Goal: Task Accomplishment & Management: Complete application form

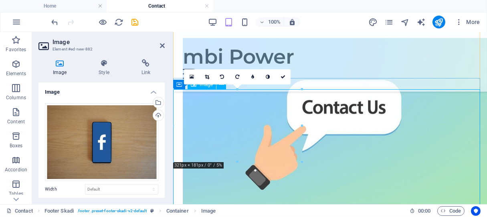
scroll to position [313, 0]
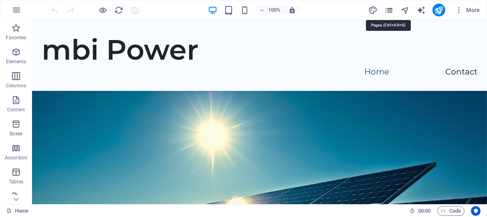
click at [390, 10] on icon "pages" at bounding box center [389, 10] width 9 height 9
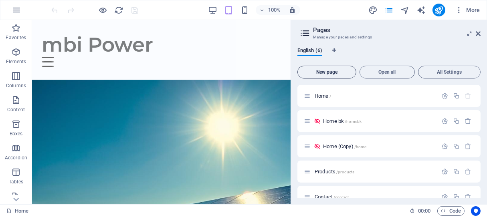
click at [336, 73] on span "New page" at bounding box center [327, 72] width 52 height 5
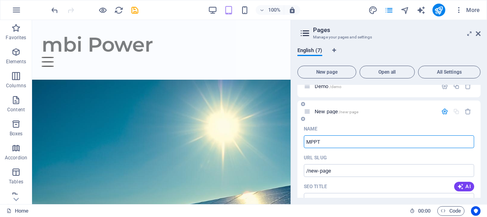
type input "MPPT"
type input "/mppt"
type input "MPPT CHarge Co"
type input "/mppt-charge"
type input "MPPT CHarge Controller"
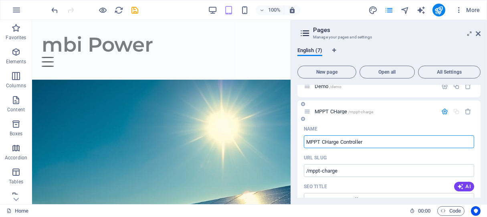
type input "/mppt-charge-controller"
type input "MPPT CHarge Controller Connection"
type input "/mppt-charge-controller-connection"
type input "MPPT CHarge Controller Connections"
type input "/mppt-charge-controller-connections"
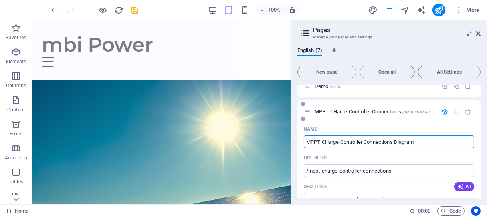
type input "MPPT CHarge Controller Connections Diagram"
type input "/mppt-charge-controller-connections-diagram"
click at [329, 142] on input "MPPT CHarge Controller Connections Diagram" at bounding box center [389, 142] width 170 height 13
type input "MPPT Charge Controller Connections Diagram"
type input "/mppt-carge-controller-connections-diagram"
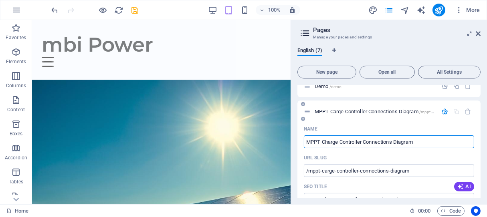
type input "MPPT Charge Controller Connections Diagram"
type input "/mppt-charge-controller-connections-diagram"
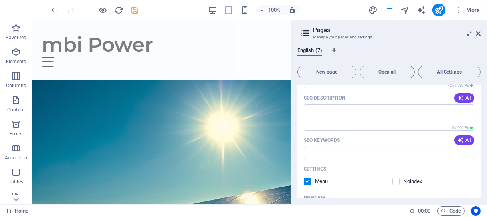
scroll to position [164, 0]
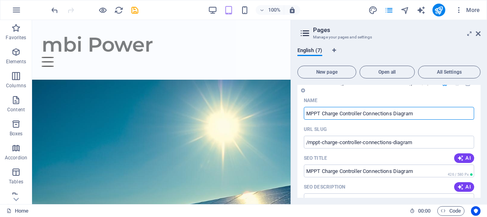
click at [340, 111] on input "MPPT Charge Controller Connections Diagram" at bounding box center [389, 113] width 170 height 13
type input "MPPT Controller Connections Diagram"
type input "/mppt-controller-connections-diagram"
type input "MPPTController Connections Diagram"
type input "/mpptcontroller-connections-diagram"
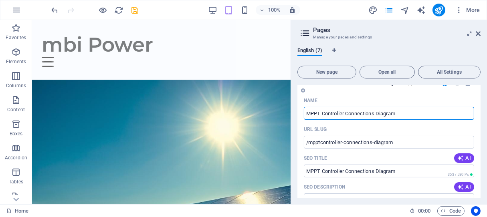
type input "MPPT Controller Connections Diagram"
type input "/mppt-controller-connections-diagram"
click at [416, 113] on input "MPPT Controller Connections Diagram" at bounding box center [389, 113] width 170 height 13
type input "MPPT Controller Connections"
type input "/mppt-controller-connections"
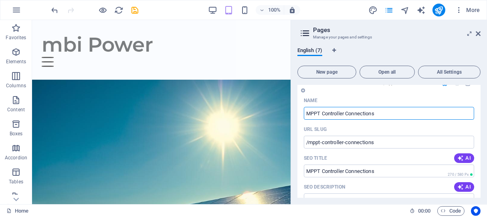
click at [306, 112] on input "MPPT Controller Connections" at bounding box center [389, 113] width 170 height 13
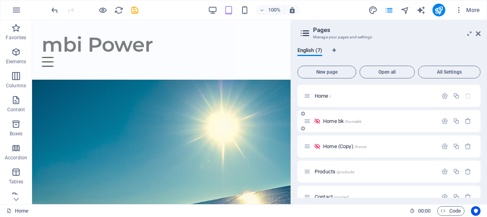
scroll to position [134, 0]
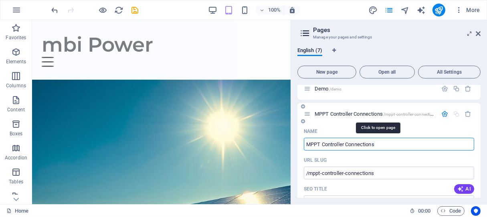
type input "MPPT Controller Connections"
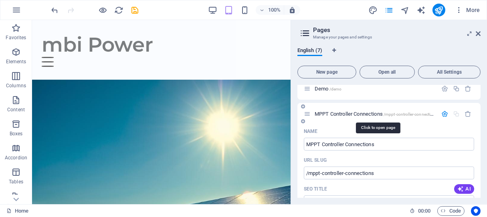
click at [333, 115] on span "MPPT Controller Connections /mppt-controller-connections" at bounding box center [376, 114] width 123 height 6
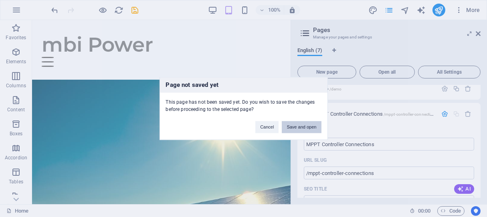
click at [299, 127] on button "Save and open" at bounding box center [301, 128] width 39 height 12
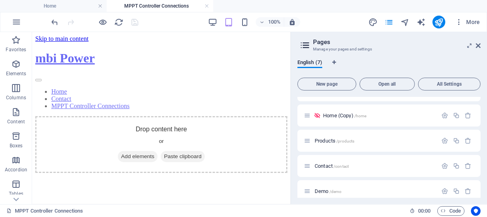
scroll to position [0, 0]
click at [480, 46] on icon at bounding box center [478, 46] width 5 height 6
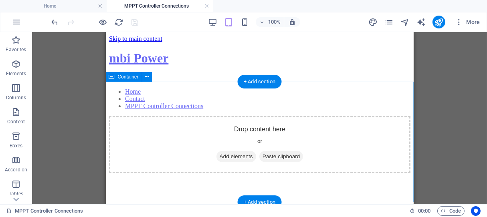
click at [209, 131] on div "Drop content here or Add elements Paste clipboard" at bounding box center [260, 144] width 302 height 57
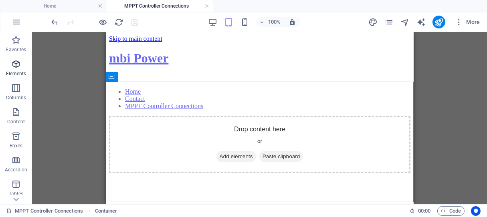
click at [15, 67] on icon "button" at bounding box center [16, 64] width 10 height 10
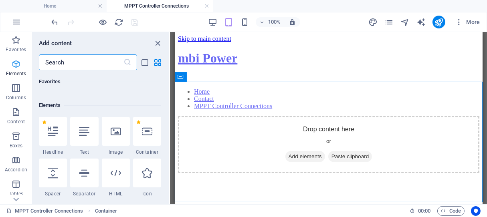
scroll to position [85, 0]
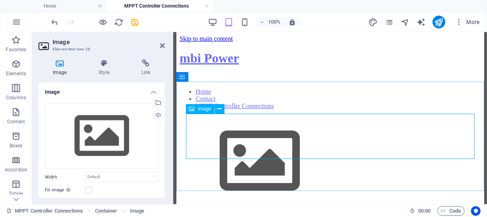
click at [237, 140] on figure at bounding box center [330, 162] width 302 height 92
click at [236, 139] on figure at bounding box center [330, 162] width 302 height 92
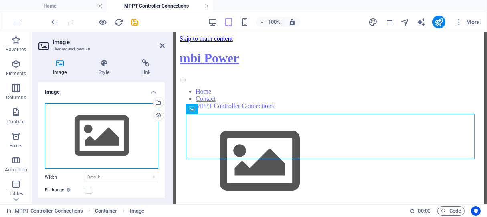
click at [107, 136] on div "Drag files here, click to choose files or select files from Files or our free s…" at bounding box center [102, 136] width 114 height 66
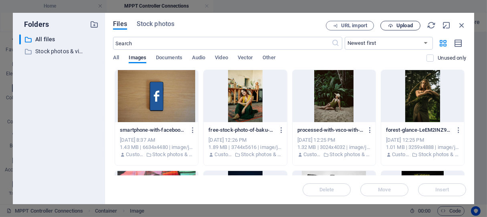
click at [406, 26] on span "Upload" at bounding box center [405, 25] width 16 height 5
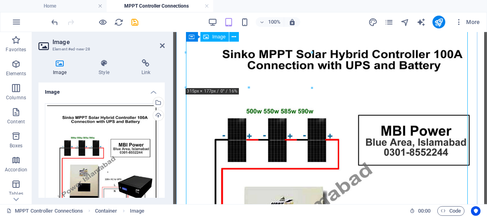
scroll to position [0, 0]
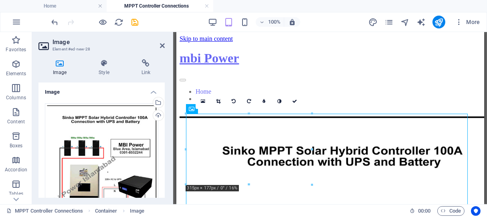
click at [167, 123] on div "Image Style Link Image Drag files here, click to choose files or select files f…" at bounding box center [101, 129] width 139 height 152
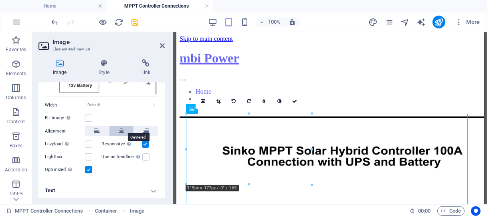
click at [117, 129] on button at bounding box center [122, 131] width 24 height 10
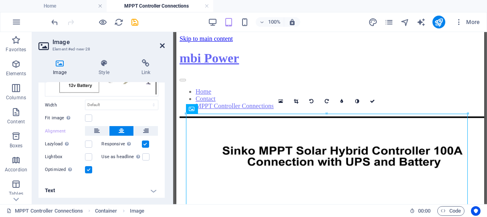
click at [162, 43] on icon at bounding box center [162, 46] width 5 height 6
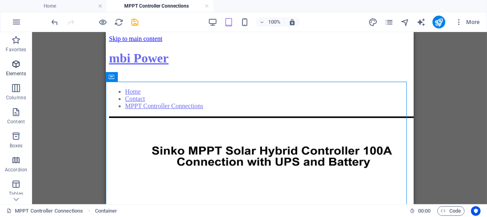
click at [14, 63] on icon "button" at bounding box center [16, 64] width 10 height 10
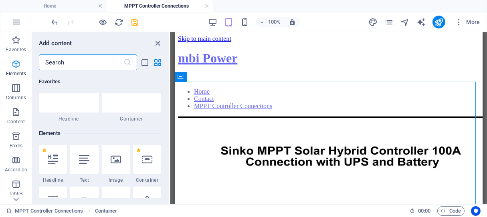
scroll to position [85, 0]
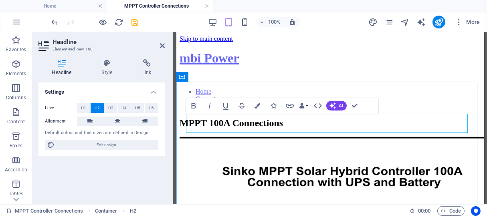
click at [232, 124] on h2 "MPPT 100A Connections" at bounding box center [330, 123] width 302 height 11
click at [192, 125] on h2 "MPPT 100A Connections" at bounding box center [330, 123] width 302 height 11
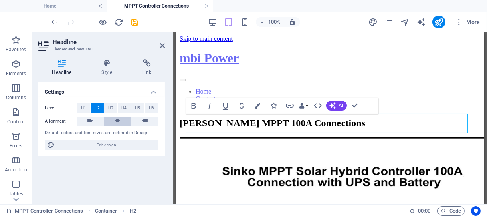
click at [115, 122] on icon at bounding box center [118, 122] width 6 height 10
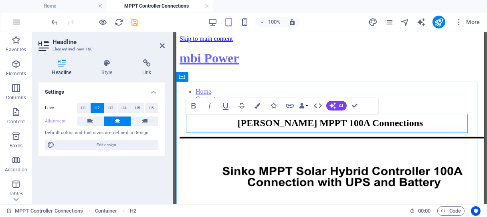
click at [234, 122] on h2 "[PERSON_NAME] MPPT 100A Connections" at bounding box center [330, 123] width 302 height 11
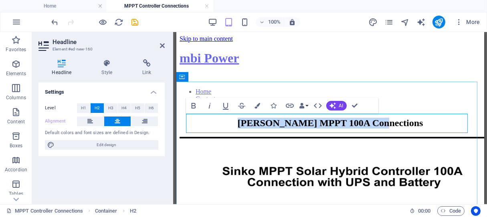
click at [234, 122] on h2 "[PERSON_NAME] MPPT 100A Connections" at bounding box center [330, 123] width 302 height 11
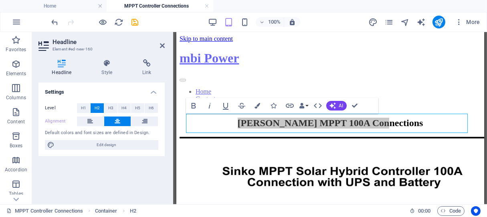
click at [59, 66] on icon at bounding box center [62, 63] width 47 height 8
click at [112, 109] on span "H3" at bounding box center [110, 108] width 5 height 10
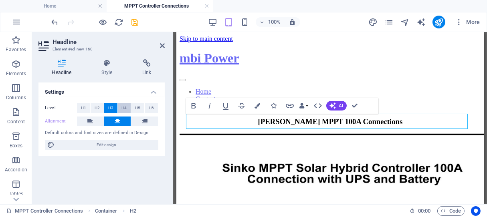
click at [123, 107] on span "H4" at bounding box center [124, 108] width 5 height 10
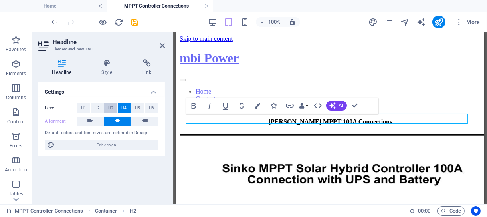
click at [112, 109] on span "H3" at bounding box center [110, 108] width 5 height 10
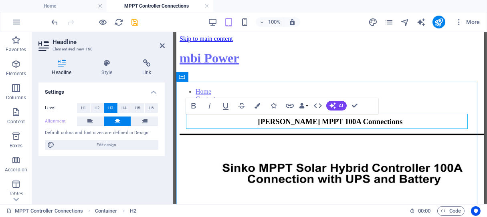
click at [243, 123] on h3 "[PERSON_NAME] MPPT 100A Connections" at bounding box center [330, 122] width 302 height 9
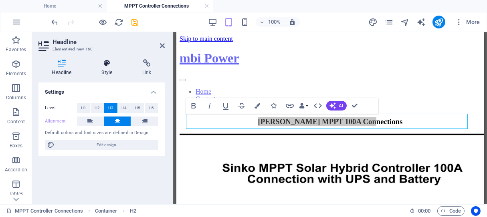
click at [108, 68] on h4 "Style" at bounding box center [108, 67] width 41 height 17
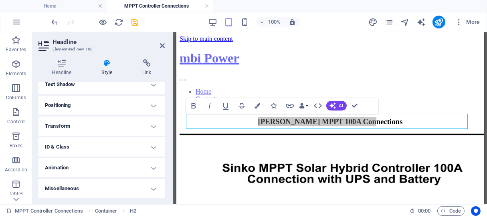
scroll to position [0, 0]
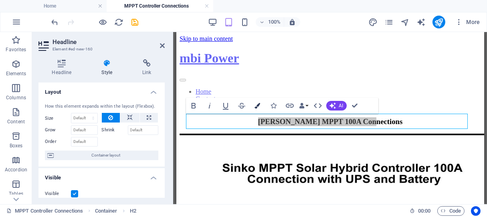
click at [256, 104] on icon "button" at bounding box center [258, 106] width 6 height 6
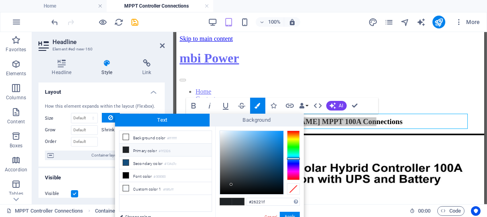
click at [293, 135] on div at bounding box center [293, 156] width 13 height 50
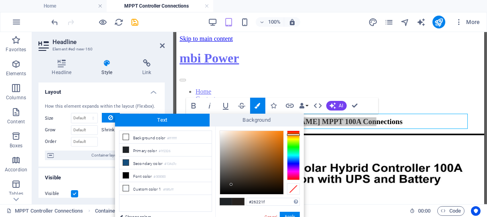
type input "#26211f"
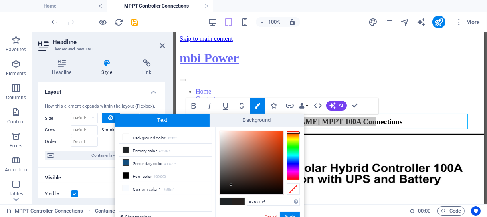
click at [294, 133] on div at bounding box center [293, 156] width 13 height 50
click at [289, 213] on button "Apply" at bounding box center [290, 217] width 20 height 10
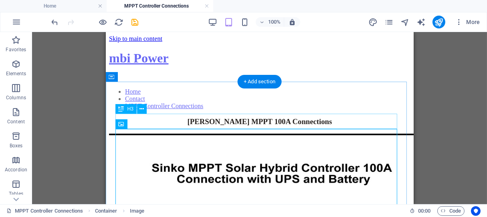
click at [242, 122] on div "[PERSON_NAME] MPPT 100A Connections" at bounding box center [260, 122] width 302 height 9
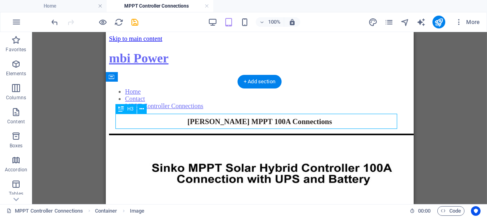
click at [242, 122] on div "[PERSON_NAME] MPPT 100A Connections" at bounding box center [260, 122] width 302 height 9
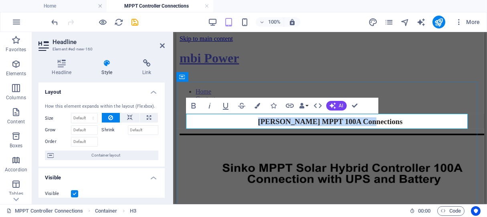
click at [258, 122] on span "[PERSON_NAME] MPPT 100A Connections" at bounding box center [330, 122] width 145 height 8
click at [257, 105] on icon "button" at bounding box center [258, 106] width 6 height 6
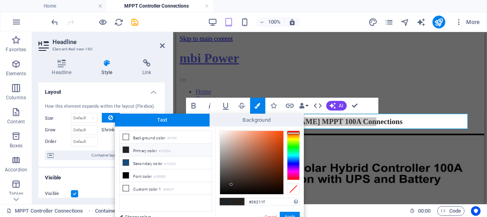
type input "#e8591f"
click at [275, 136] on div at bounding box center [251, 162] width 63 height 63
click at [292, 214] on button "Apply" at bounding box center [290, 217] width 20 height 10
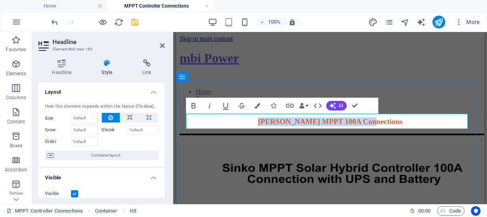
click at [260, 118] on span "[PERSON_NAME] MPPT 100A Connections" at bounding box center [330, 122] width 145 height 8
click at [162, 44] on icon at bounding box center [162, 46] width 5 height 6
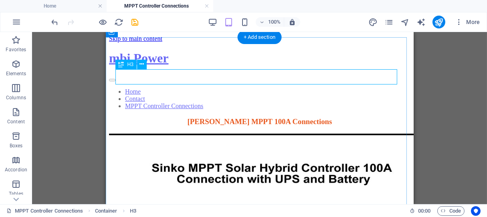
scroll to position [45, 0]
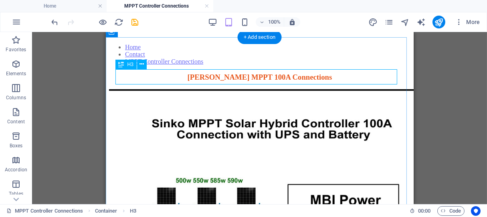
click at [259, 74] on div "[PERSON_NAME] MPPT 100A Connections" at bounding box center [260, 77] width 302 height 9
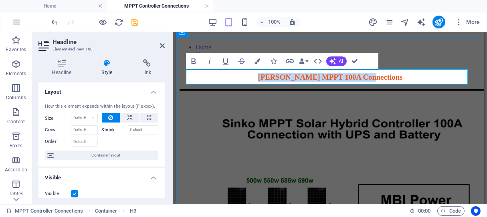
click at [259, 74] on span "[PERSON_NAME] MPPT 100A Connections" at bounding box center [330, 77] width 145 height 8
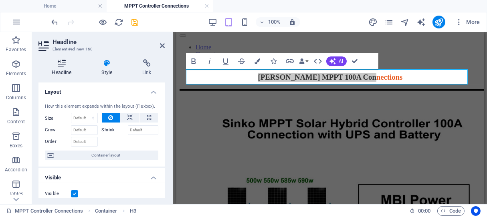
click at [63, 65] on icon at bounding box center [62, 63] width 47 height 8
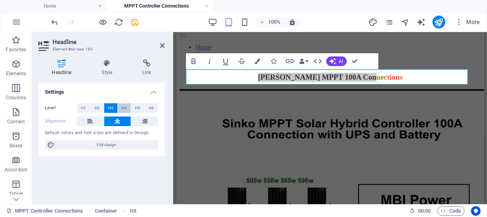
click at [124, 108] on span "H4" at bounding box center [124, 108] width 5 height 10
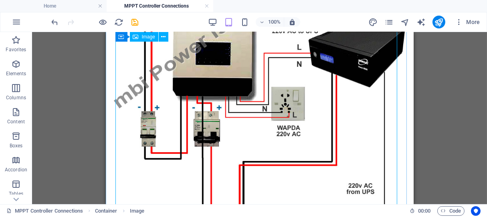
scroll to position [374, 0]
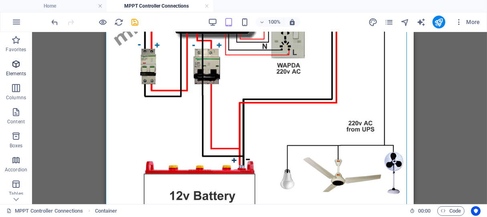
click at [15, 71] on p "Elements" at bounding box center [16, 74] width 20 height 6
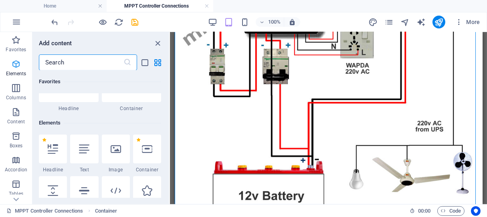
scroll to position [85, 0]
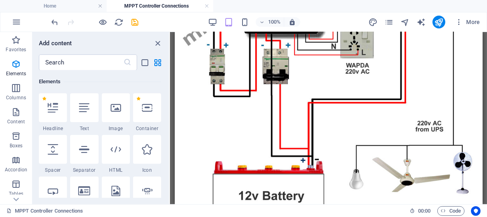
select select "%"
select select "px"
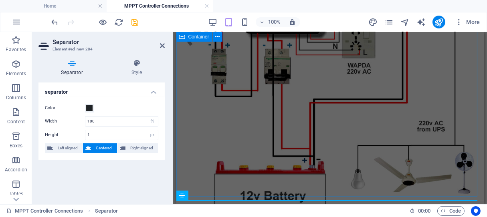
scroll to position [382, 0]
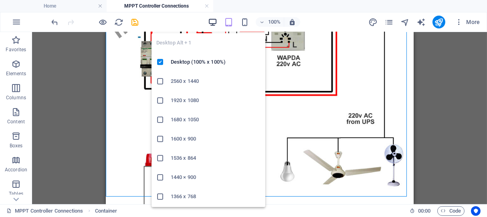
click at [214, 20] on icon "button" at bounding box center [212, 22] width 9 height 9
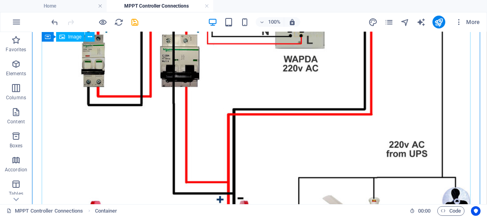
scroll to position [614, 0]
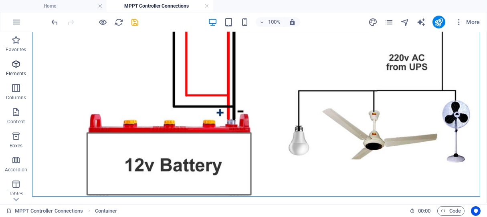
click at [15, 66] on icon "button" at bounding box center [16, 64] width 10 height 10
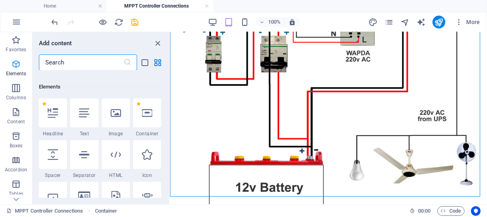
scroll to position [85, 0]
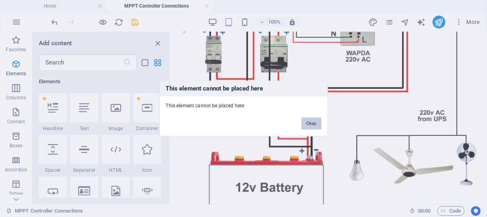
click at [311, 125] on button "Okay" at bounding box center [312, 124] width 20 height 12
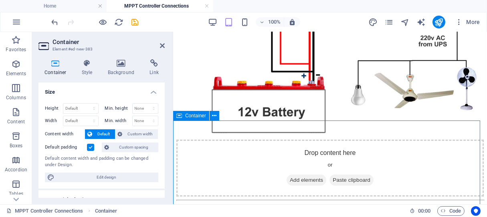
scroll to position [423, 0]
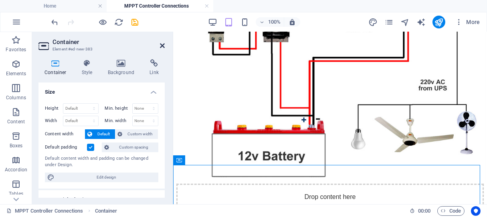
click at [160, 46] on icon at bounding box center [162, 46] width 5 height 6
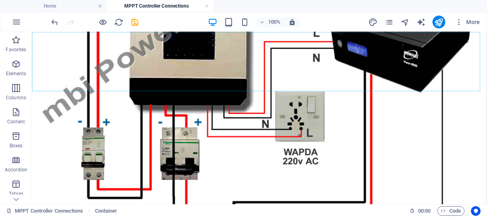
scroll to position [735, 0]
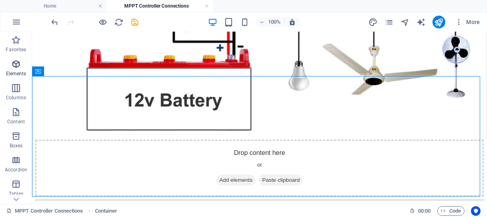
click at [18, 66] on icon "button" at bounding box center [16, 64] width 10 height 10
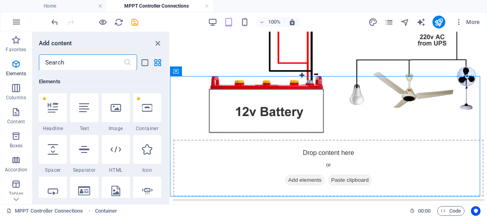
scroll to position [85, 0]
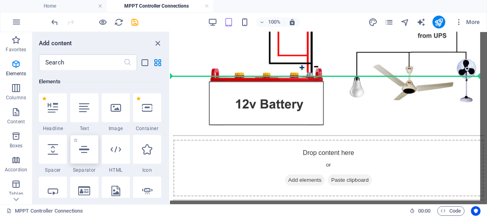
select select "%"
select select "px"
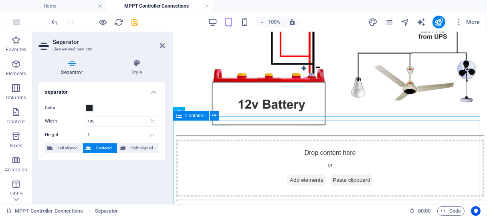
scroll to position [520, 0]
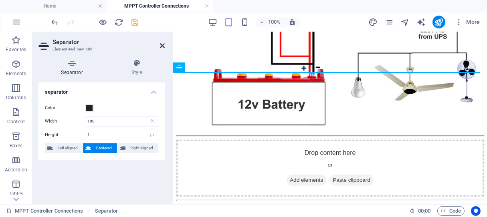
click at [161, 46] on icon at bounding box center [162, 46] width 5 height 6
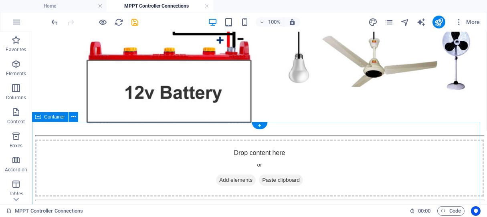
scroll to position [696, 0]
click at [144, 174] on div "Drop content here or Add elements Paste clipboard" at bounding box center [259, 168] width 449 height 57
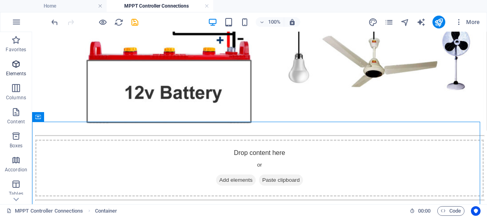
click at [13, 65] on icon "button" at bounding box center [16, 64] width 10 height 10
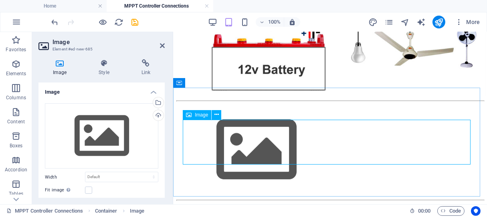
scroll to position [508, 0]
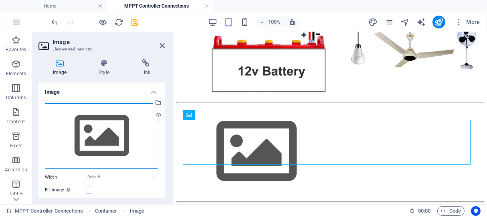
click at [113, 136] on div "Drag files here, click to choose files or select files from Files or our free s…" at bounding box center [102, 136] width 114 height 66
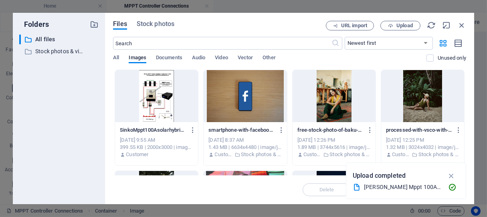
scroll to position [160, 0]
click at [400, 24] on span "Upload" at bounding box center [405, 25] width 16 height 5
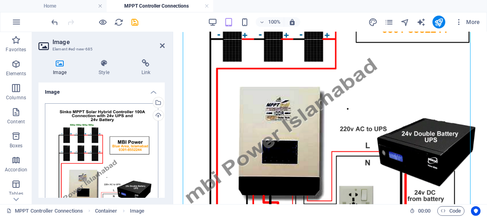
scroll to position [178, 0]
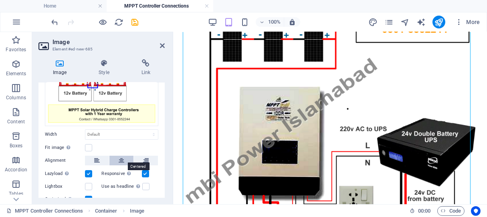
click at [114, 158] on button at bounding box center [122, 161] width 24 height 10
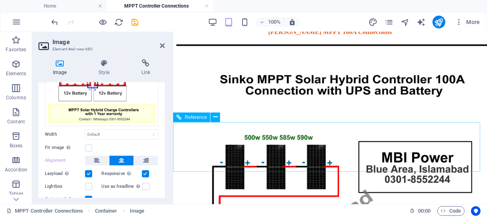
scroll to position [0, 0]
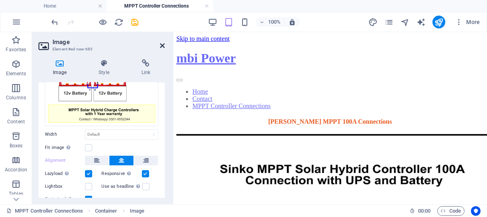
click at [164, 46] on icon at bounding box center [162, 46] width 5 height 6
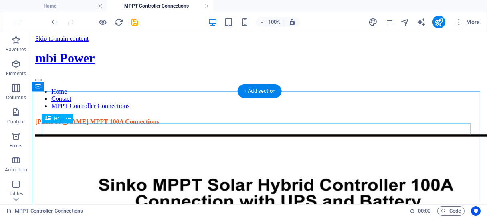
click at [159, 126] on div "[PERSON_NAME] MPPT 100A Connections" at bounding box center [259, 121] width 449 height 7
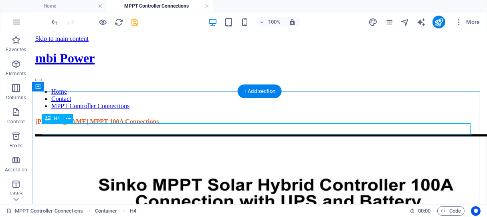
click at [205, 126] on div "[PERSON_NAME] MPPT 100A Connections" at bounding box center [259, 121] width 449 height 7
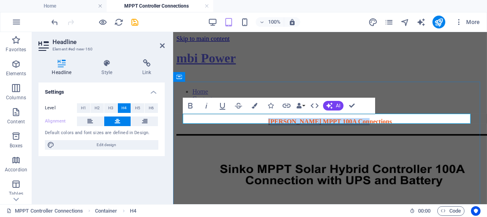
click at [408, 119] on h4 "[PERSON_NAME] MPPT 100A Connections" at bounding box center [330, 121] width 308 height 7
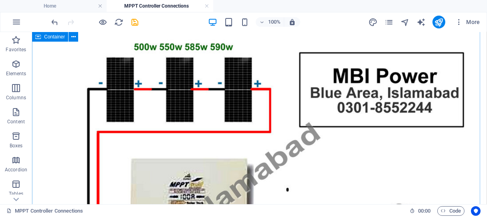
scroll to position [401, 0]
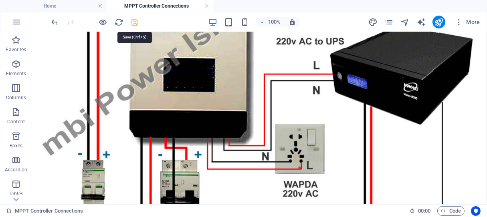
click at [132, 23] on icon "save" at bounding box center [135, 22] width 9 height 9
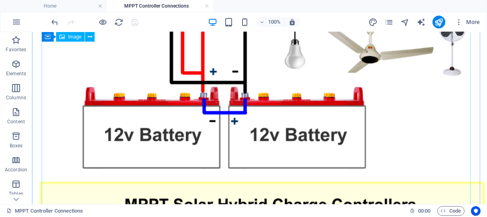
scroll to position [1458, 0]
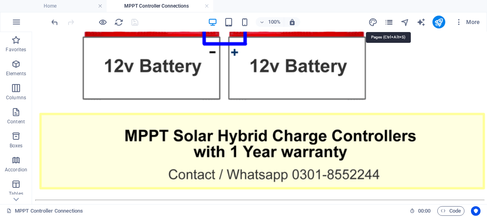
click at [388, 23] on icon "pages" at bounding box center [389, 22] width 9 height 9
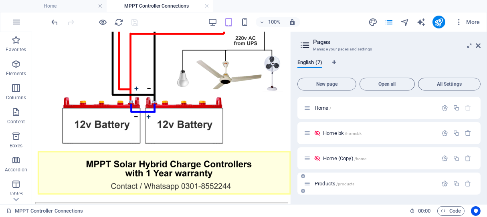
scroll to position [75, 0]
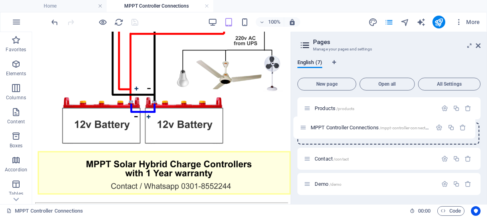
drag, startPoint x: 308, startPoint y: 185, endPoint x: 304, endPoint y: 126, distance: 59.1
click at [304, 126] on div "Home / Home bk /homebk Home (Copy) /home Products /products Contact /contact De…" at bounding box center [389, 109] width 183 height 174
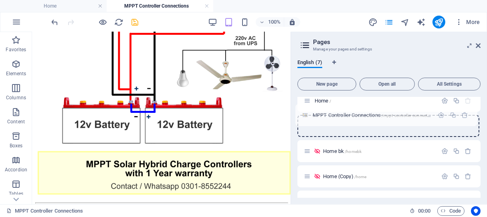
scroll to position [0, 0]
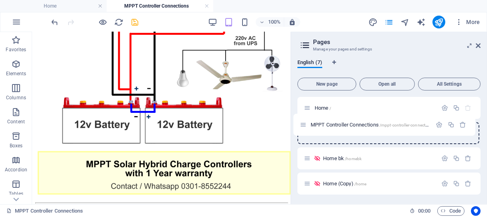
drag, startPoint x: 307, startPoint y: 164, endPoint x: 301, endPoint y: 123, distance: 41.8
click at [301, 123] on div "Home / Home bk /homebk Home (Copy) /home Products /products MPPT Controller Con…" at bounding box center [389, 184] width 183 height 174
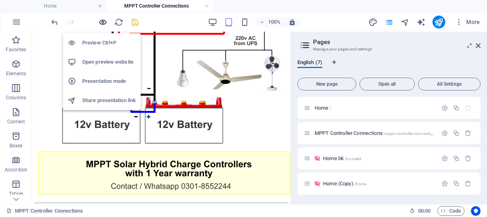
click at [103, 25] on icon "button" at bounding box center [103, 22] width 9 height 9
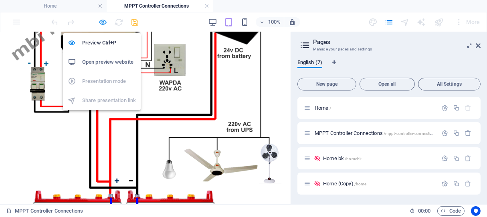
scroll to position [905, 0]
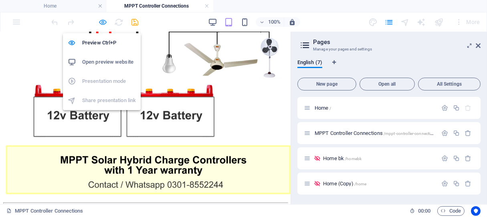
click at [103, 21] on icon "button" at bounding box center [103, 22] width 9 height 9
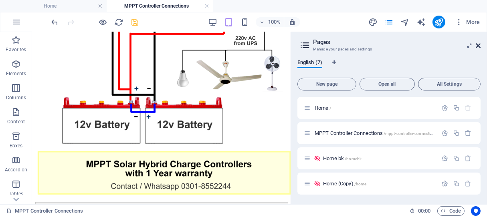
click at [476, 45] on icon at bounding box center [478, 46] width 5 height 6
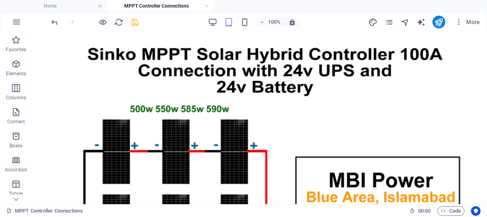
scroll to position [1458, 0]
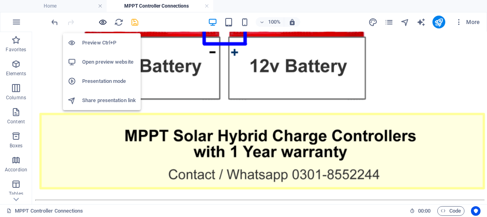
click at [105, 22] on icon "button" at bounding box center [103, 22] width 9 height 9
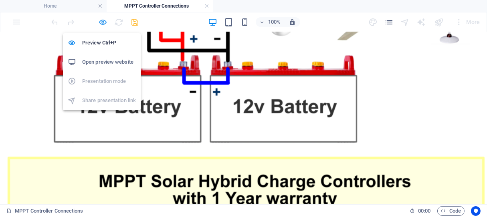
click at [103, 21] on icon "button" at bounding box center [103, 22] width 9 height 9
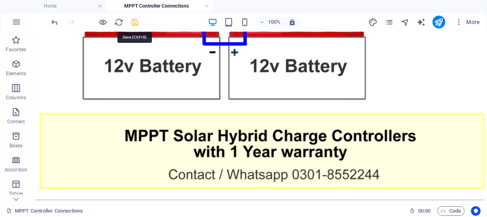
click at [133, 20] on icon "save" at bounding box center [135, 22] width 9 height 9
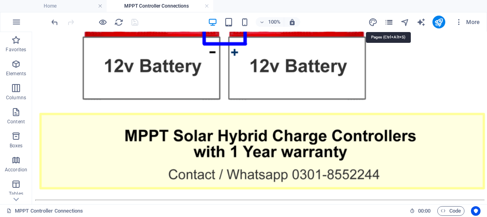
click at [391, 22] on icon "pages" at bounding box center [389, 22] width 9 height 9
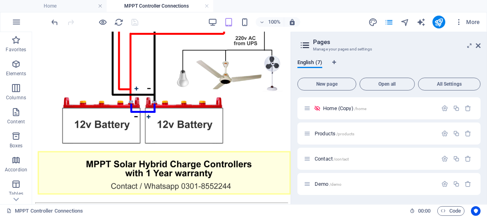
scroll to position [0, 0]
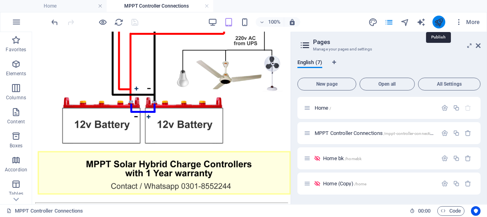
click at [442, 22] on icon "publish" at bounding box center [438, 22] width 9 height 9
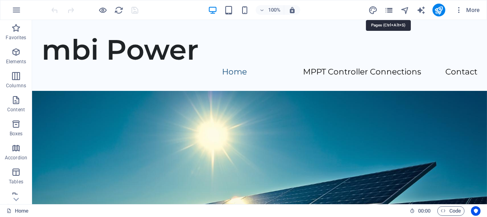
click at [391, 10] on icon "pages" at bounding box center [389, 10] width 9 height 9
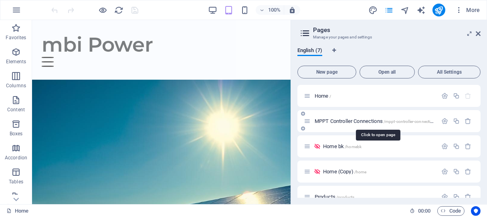
click at [337, 121] on span "MPPT Controller Connections /mppt-controller-connections" at bounding box center [376, 121] width 123 height 6
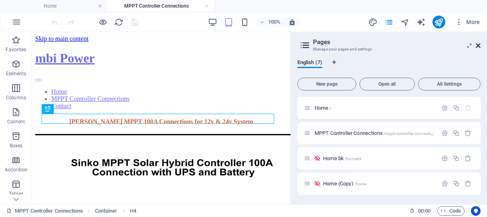
click at [479, 46] on icon at bounding box center [478, 46] width 5 height 6
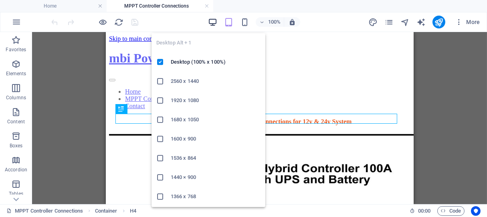
click at [215, 20] on icon "button" at bounding box center [212, 22] width 9 height 9
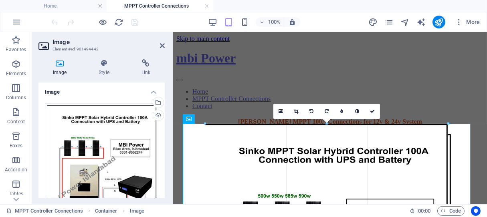
drag, startPoint x: 469, startPoint y: 125, endPoint x: 351, endPoint y: 190, distance: 134.5
type input "607"
select select "px"
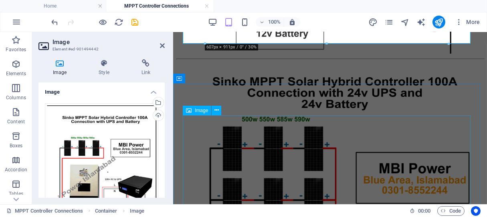
scroll to position [356, 0]
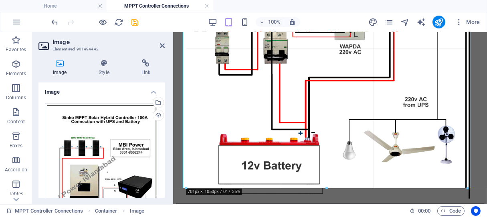
drag, startPoint x: 449, startPoint y: 134, endPoint x: 485, endPoint y: 187, distance: 63.9
type input "701"
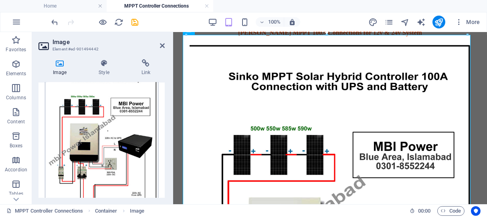
scroll to position [175, 0]
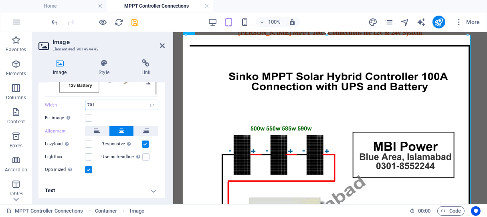
click at [99, 101] on input "701" at bounding box center [121, 105] width 73 height 10
click at [89, 115] on label at bounding box center [88, 118] width 7 height 7
click at [0, 0] on input "Fit image Automatically fit image to a fixed width and height" at bounding box center [0, 0] width 0 height 0
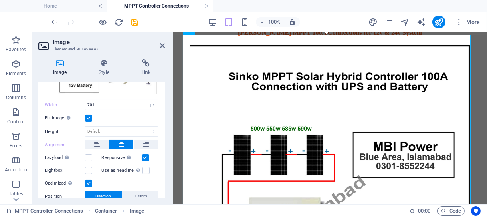
click at [169, 120] on div "Image Style Link Image Drag files here, click to choose files or select files f…" at bounding box center [101, 129] width 139 height 152
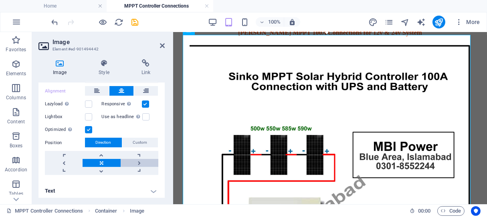
click at [138, 159] on link at bounding box center [140, 163] width 38 height 8
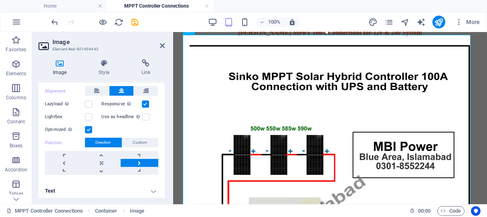
click at [138, 159] on link at bounding box center [140, 163] width 38 height 8
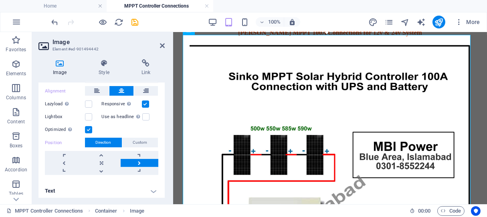
click at [138, 159] on link at bounding box center [140, 163] width 38 height 8
click at [100, 159] on link at bounding box center [102, 163] width 38 height 8
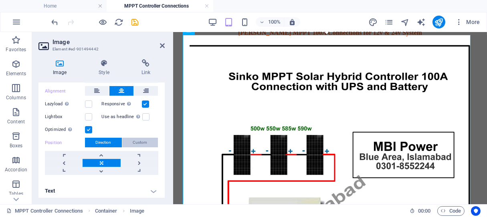
click at [141, 138] on span "Custom" at bounding box center [140, 143] width 14 height 10
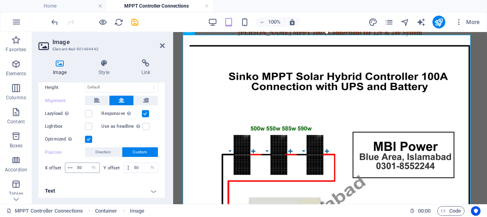
click at [74, 166] on span at bounding box center [70, 168] width 10 height 10
click at [80, 164] on input "50" at bounding box center [87, 168] width 24 height 10
type input "25"
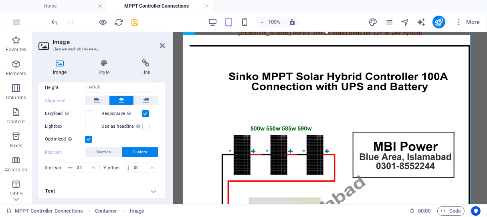
click at [118, 177] on div "Drag files here, click to choose files or select files from Files or our free s…" at bounding box center [102, 30] width 126 height 304
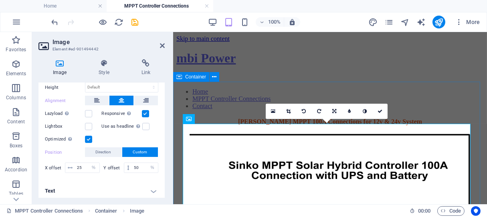
scroll to position [134, 0]
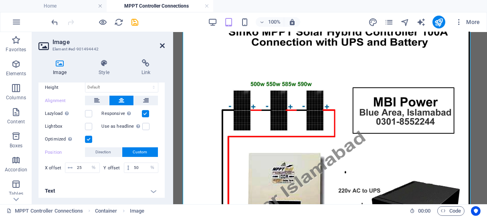
click at [164, 45] on icon at bounding box center [162, 46] width 5 height 6
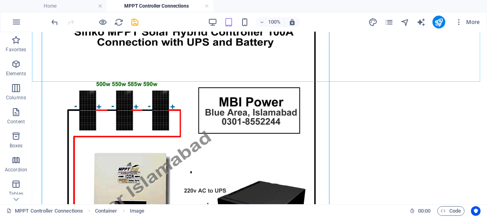
scroll to position [143, 0]
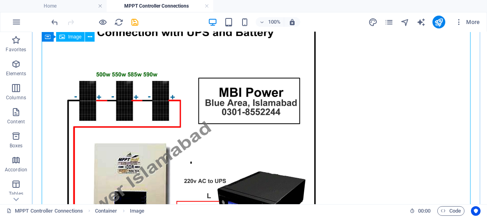
click at [401, 123] on figure at bounding box center [259, 203] width 449 height 424
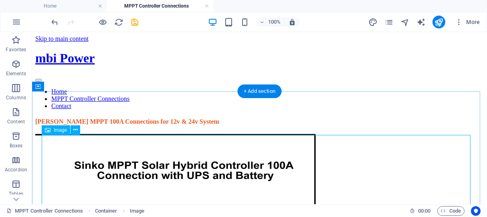
scroll to position [45, 0]
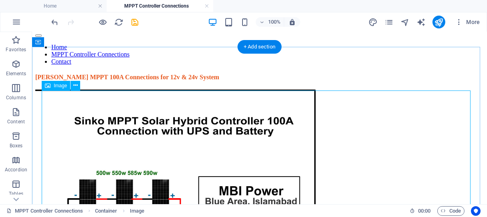
select select "px"
select select "%"
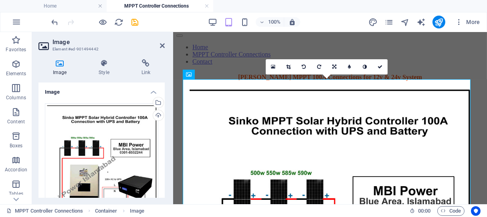
scroll to position [219, 0]
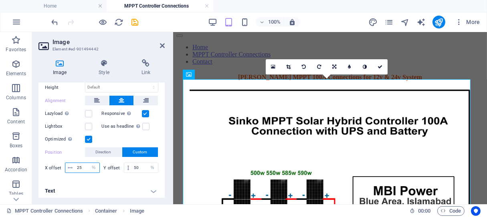
click at [80, 166] on input "25" at bounding box center [87, 168] width 24 height 10
type input "50"
click at [105, 152] on span "Direction" at bounding box center [104, 153] width 16 height 10
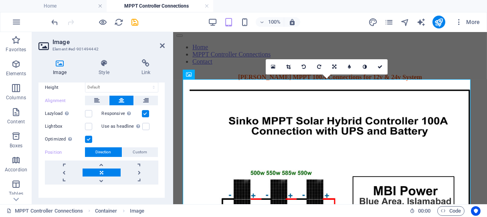
click at [103, 171] on link at bounding box center [102, 173] width 38 height 8
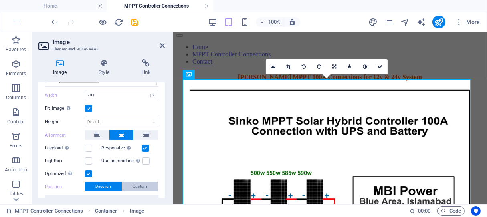
scroll to position [0, 0]
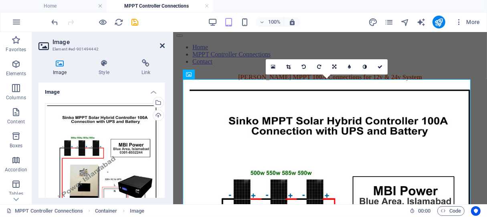
click at [164, 46] on icon at bounding box center [162, 46] width 5 height 6
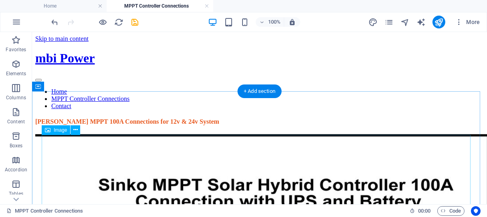
scroll to position [45, 0]
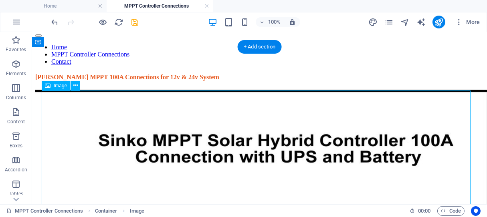
select select "px"
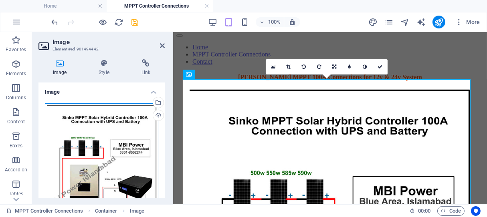
click at [122, 148] on div "Drag files here, click to choose files or select files from Files or our free s…" at bounding box center [102, 187] width 114 height 168
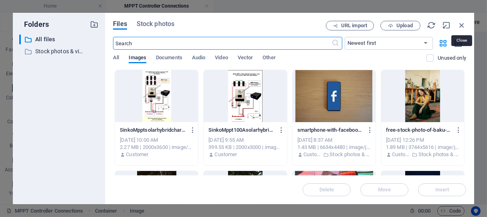
click at [462, 26] on icon "button" at bounding box center [462, 25] width 9 height 9
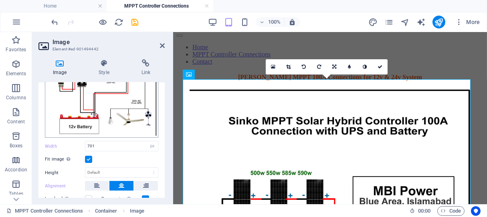
scroll to position [178, 0]
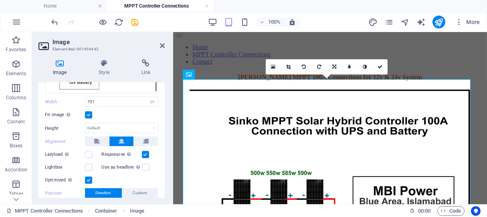
click at [89, 112] on label at bounding box center [88, 115] width 7 height 7
click at [0, 0] on input "Fit image Automatically fit image to a fixed width and height" at bounding box center [0, 0] width 0 height 0
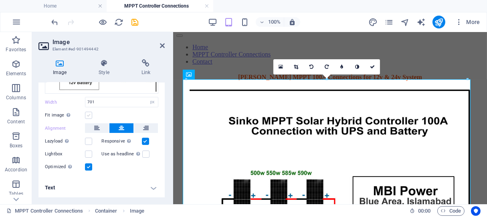
scroll to position [175, 0]
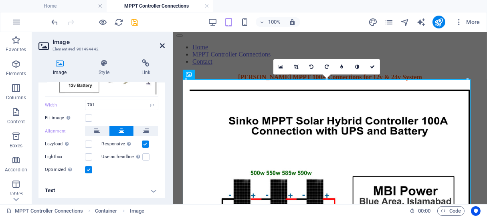
click at [162, 46] on icon at bounding box center [162, 46] width 5 height 6
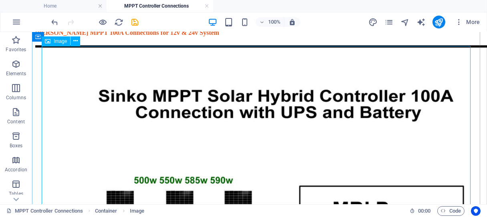
scroll to position [0, 0]
select select "px"
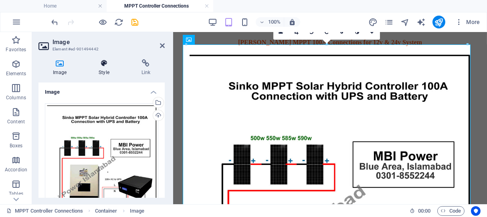
click at [99, 62] on icon at bounding box center [103, 63] width 39 height 8
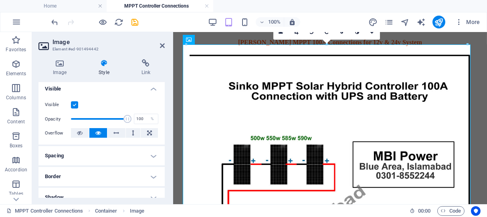
scroll to position [134, 0]
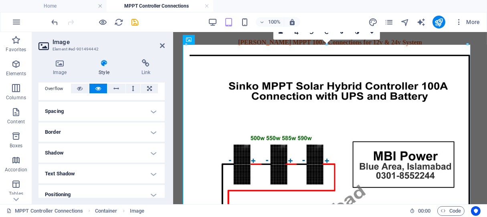
click at [76, 134] on h4 "Border" at bounding box center [102, 132] width 126 height 19
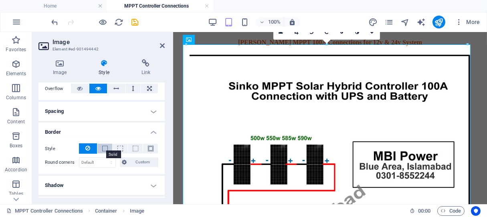
click at [104, 148] on span at bounding box center [105, 149] width 6 height 6
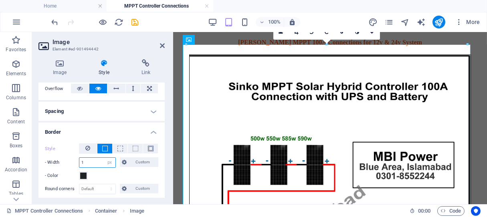
click at [96, 161] on input "1" at bounding box center [97, 163] width 36 height 10
click at [93, 161] on input "1" at bounding box center [97, 163] width 36 height 10
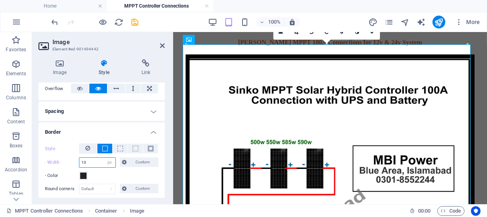
click at [92, 161] on input "10" at bounding box center [97, 163] width 36 height 10
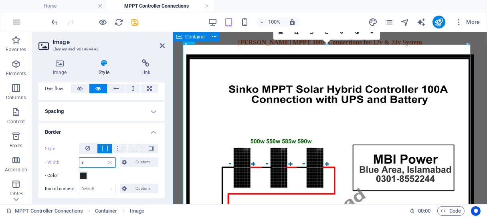
type input "8"
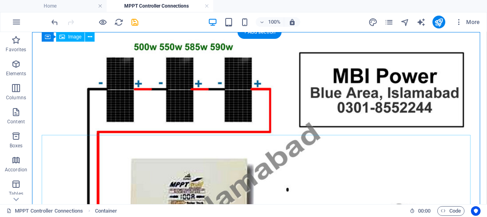
scroll to position [0, 0]
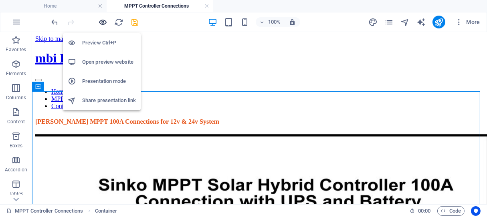
click at [104, 23] on icon "button" at bounding box center [103, 22] width 9 height 9
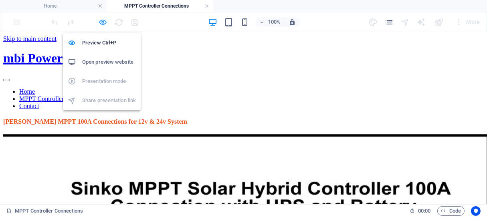
click at [104, 20] on icon "button" at bounding box center [103, 22] width 9 height 9
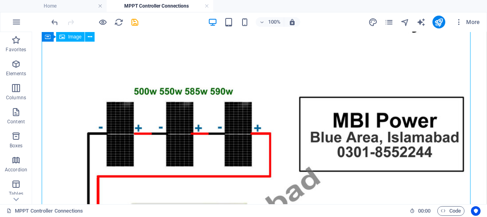
select select "px"
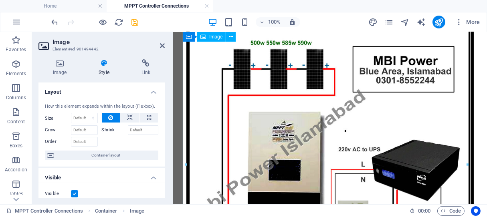
scroll to position [168, 0]
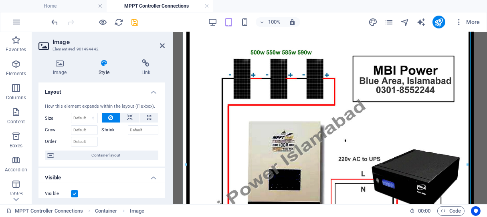
click at [104, 129] on label "Shrink" at bounding box center [115, 131] width 26 height 10
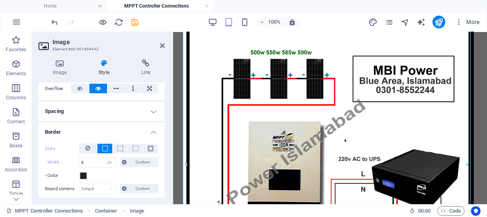
scroll to position [89, 0]
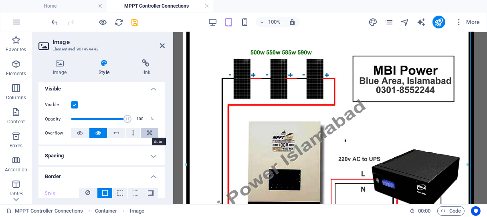
click at [148, 130] on icon at bounding box center [149, 133] width 5 height 10
click at [82, 133] on icon at bounding box center [80, 133] width 6 height 10
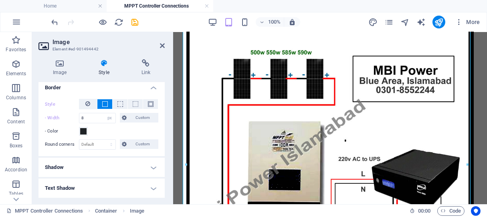
scroll to position [134, 0]
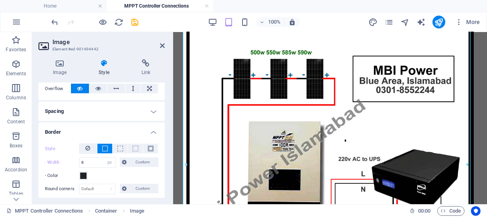
click at [148, 110] on h4 "Spacing" at bounding box center [102, 111] width 126 height 19
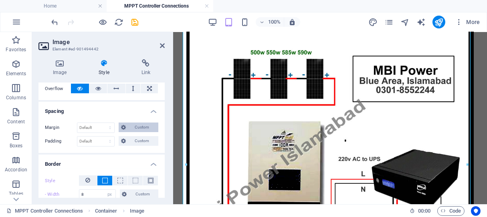
click at [133, 127] on span "Custom" at bounding box center [142, 128] width 28 height 10
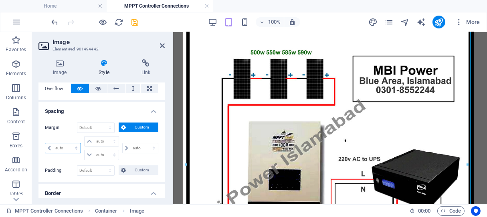
click at [75, 145] on select "auto px % rem vw vh" at bounding box center [62, 149] width 35 height 10
click at [45, 144] on select "auto px % rem vw vh" at bounding box center [62, 149] width 35 height 10
select select "DISABLED_OPTION_VALUE"
type input "0"
select select "px"
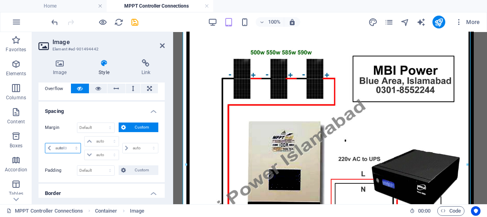
type input "0"
select select "px"
type input "0"
select select "px"
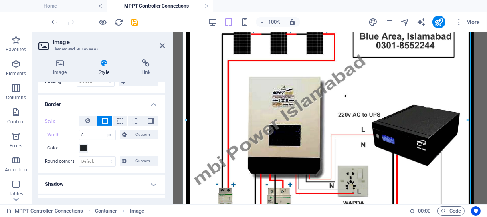
scroll to position [267, 0]
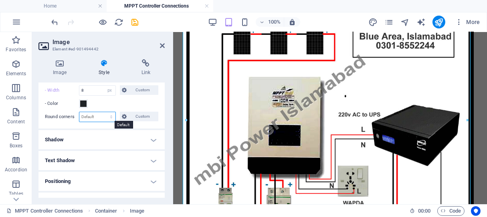
click at [96, 115] on select "Default px rem % vh vw Custom" at bounding box center [97, 117] width 36 height 10
click at [138, 114] on span "Custom" at bounding box center [143, 117] width 27 height 10
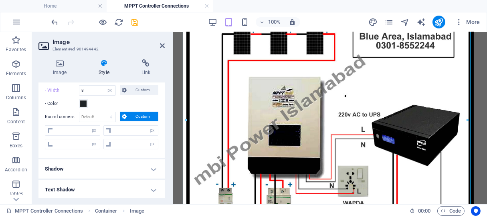
click at [138, 114] on span "Custom" at bounding box center [143, 117] width 27 height 10
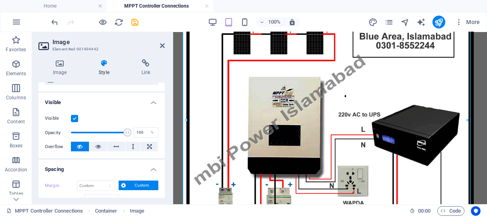
scroll to position [0, 0]
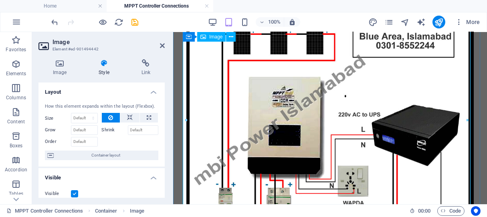
click at [205, 99] on figure at bounding box center [330, 136] width 308 height 430
click at [164, 48] on icon at bounding box center [162, 46] width 5 height 6
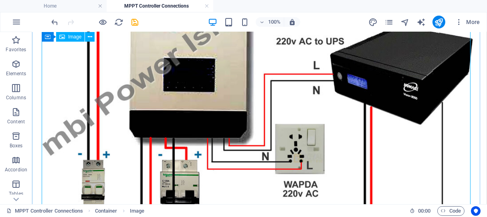
scroll to position [134, 0]
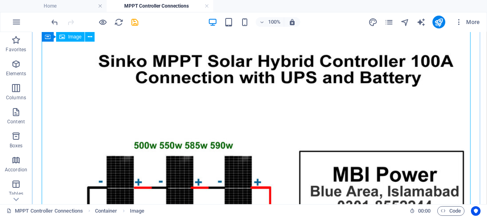
select select "px"
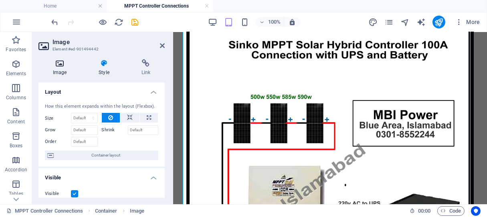
click at [64, 65] on icon at bounding box center [60, 63] width 43 height 8
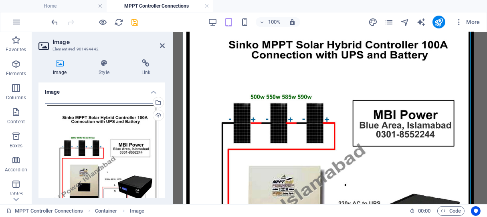
scroll to position [175, 0]
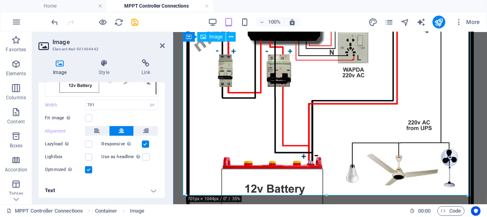
scroll to position [391, 0]
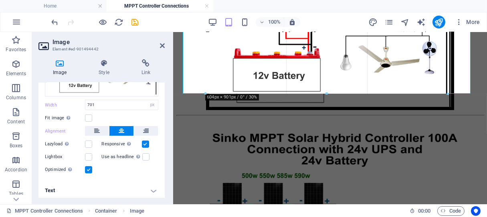
drag, startPoint x: 186, startPoint y: 151, endPoint x: 252, endPoint y: 90, distance: 89.1
type input "601"
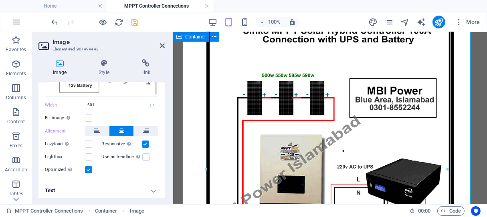
scroll to position [143, 0]
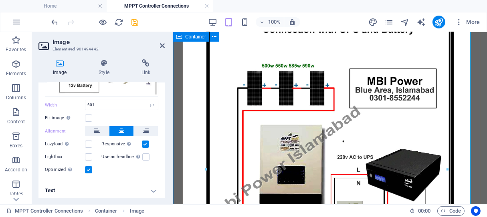
drag, startPoint x: 182, startPoint y: 138, endPoint x: 323, endPoint y: 137, distance: 141.2
click at [323, 137] on div "[PERSON_NAME] MPPT 100A Connections for 12v & 24v System" at bounding box center [330, 167] width 308 height 385
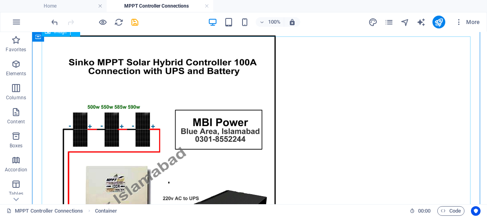
scroll to position [54, 0]
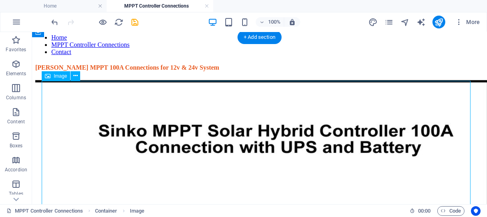
select select "px"
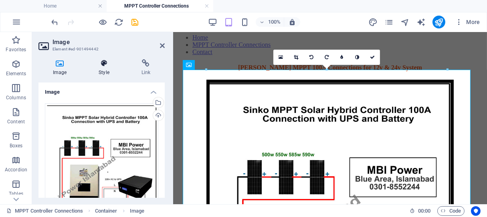
click at [102, 71] on h4 "Style" at bounding box center [105, 67] width 43 height 17
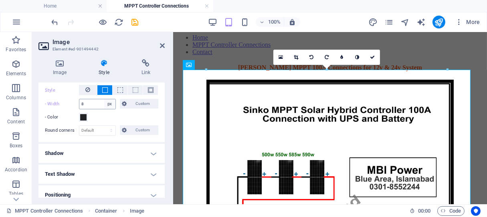
scroll to position [209, 0]
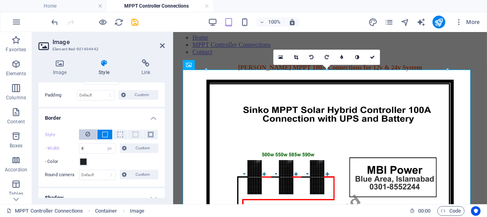
click at [90, 133] on button at bounding box center [88, 135] width 18 height 10
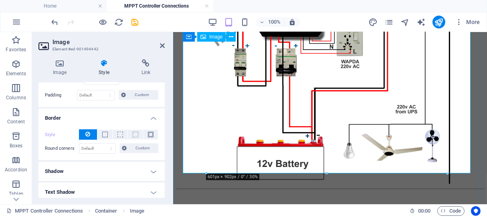
scroll to position [356, 0]
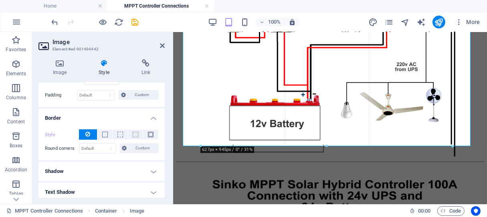
drag, startPoint x: 207, startPoint y: 127, endPoint x: 201, endPoint y: 145, distance: 19.0
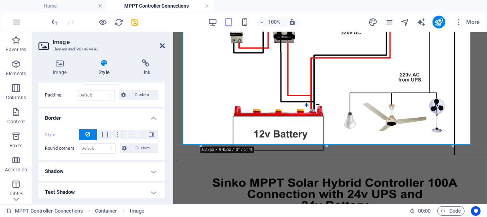
drag, startPoint x: 162, startPoint y: 48, endPoint x: 130, endPoint y: 26, distance: 38.2
click at [162, 48] on icon at bounding box center [162, 46] width 5 height 6
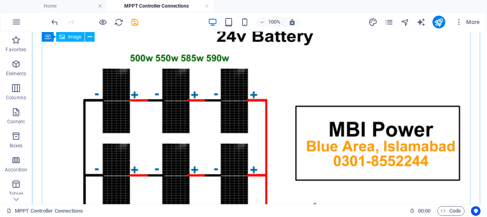
scroll to position [628, 0]
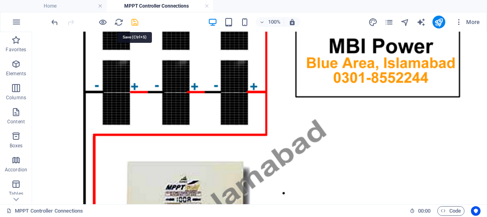
click at [136, 22] on icon "save" at bounding box center [135, 22] width 9 height 9
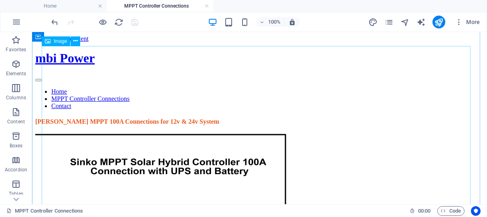
scroll to position [89, 0]
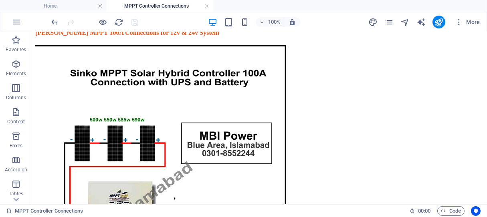
click at [223, 21] on div "100%" at bounding box center [254, 22] width 93 height 13
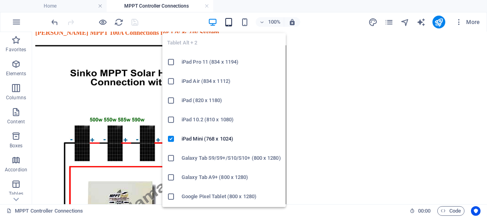
click at [226, 20] on icon "button" at bounding box center [228, 22] width 9 height 9
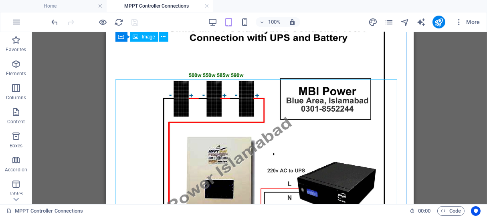
scroll to position [0, 0]
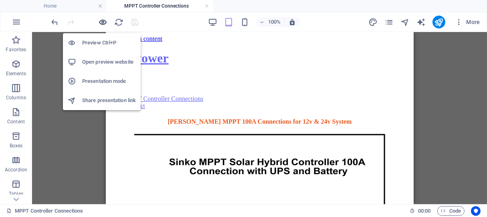
click at [104, 23] on icon "button" at bounding box center [103, 22] width 9 height 9
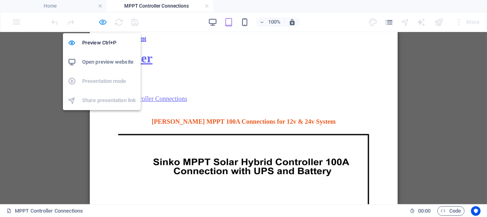
click at [101, 20] on icon "button" at bounding box center [103, 22] width 9 height 9
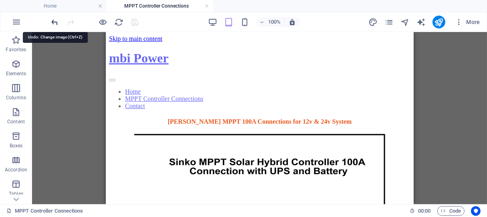
click at [56, 21] on icon "undo" at bounding box center [55, 22] width 9 height 9
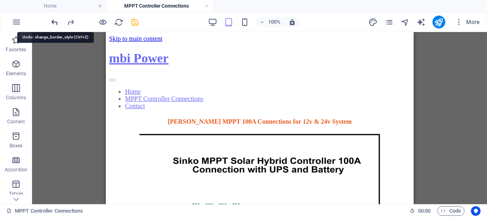
click at [56, 21] on icon "undo" at bounding box center [55, 22] width 9 height 9
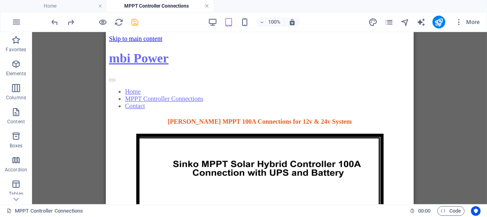
click at [206, 7] on link at bounding box center [207, 6] width 5 height 8
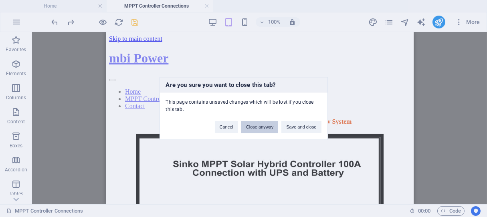
drag, startPoint x: 260, startPoint y: 129, endPoint x: 155, endPoint y: 109, distance: 107.0
click at [260, 129] on button "Close anyway" at bounding box center [259, 128] width 37 height 12
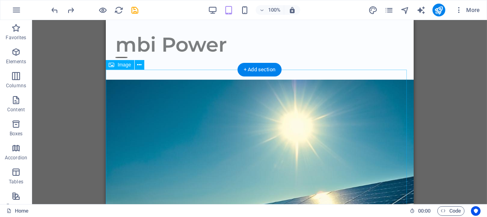
click at [198, 103] on figure at bounding box center [259, 215] width 308 height 270
select select "px"
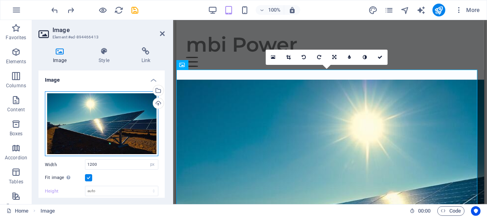
click at [93, 117] on div "Drag files here, click to choose files or select files from Files or our free s…" at bounding box center [102, 123] width 114 height 65
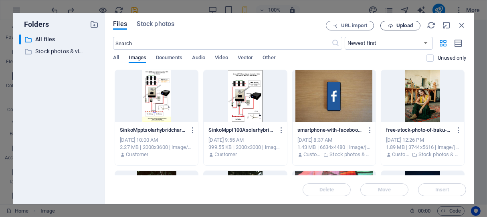
click at [403, 26] on span "Upload" at bounding box center [405, 25] width 16 height 5
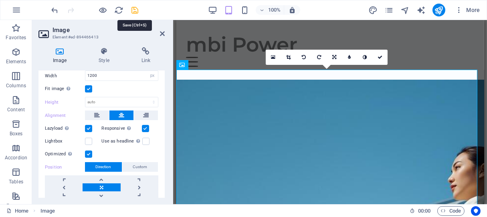
click at [134, 7] on icon "save" at bounding box center [135, 10] width 9 height 9
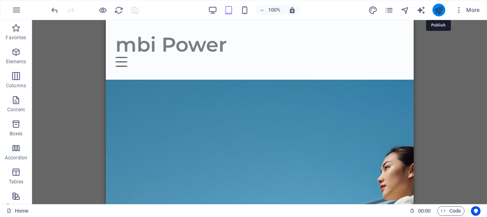
click at [440, 6] on icon "publish" at bounding box center [438, 10] width 9 height 9
